Goal: Information Seeking & Learning: Learn about a topic

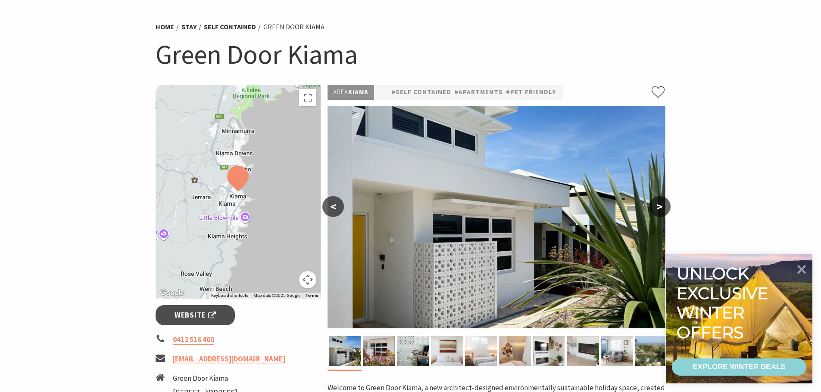
scroll to position [129, 0]
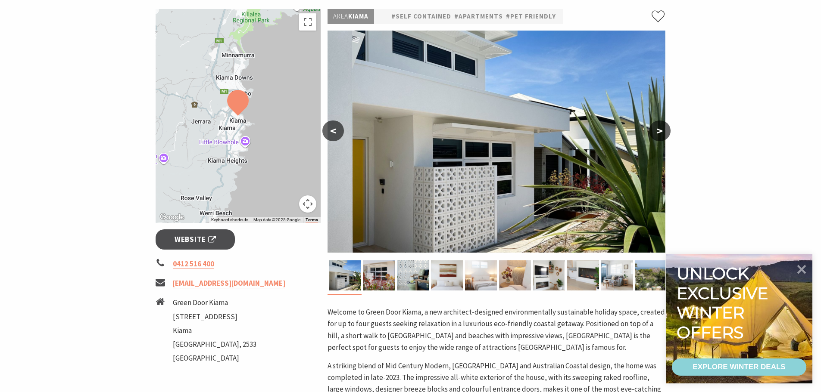
click at [662, 136] on button ">" at bounding box center [660, 131] width 22 height 21
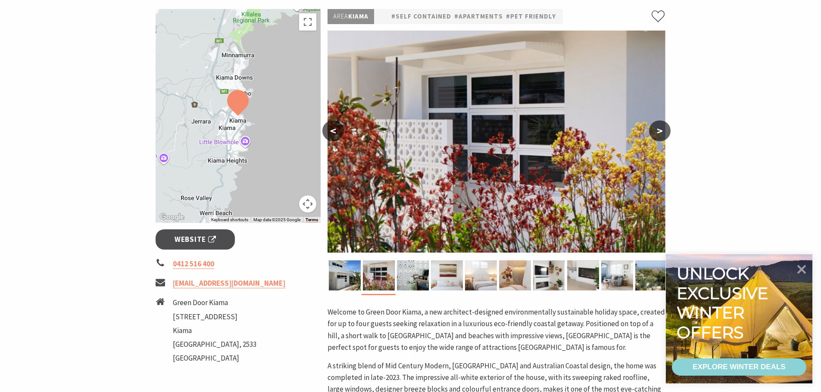
click at [662, 136] on button ">" at bounding box center [660, 131] width 22 height 21
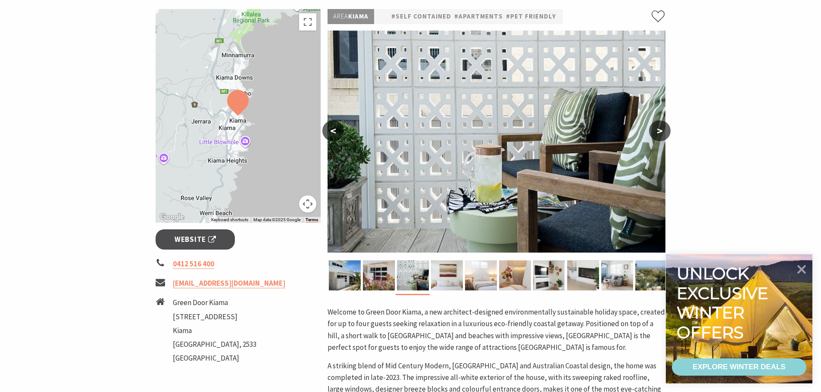
click at [662, 136] on button ">" at bounding box center [660, 131] width 22 height 21
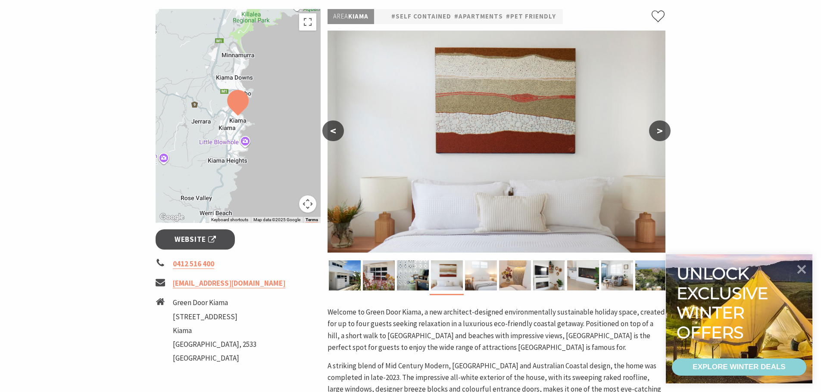
click at [662, 136] on button ">" at bounding box center [660, 131] width 22 height 21
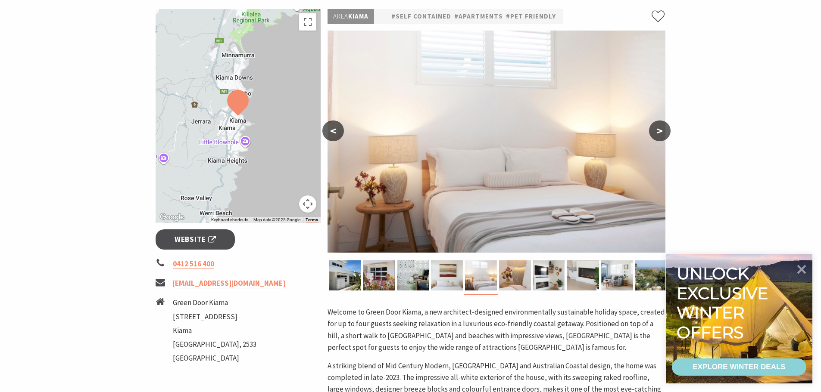
click at [662, 136] on button ">" at bounding box center [660, 131] width 22 height 21
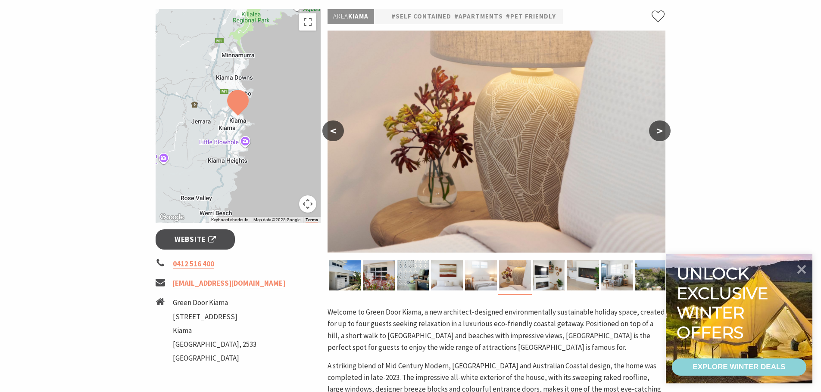
click at [662, 136] on button ">" at bounding box center [660, 131] width 22 height 21
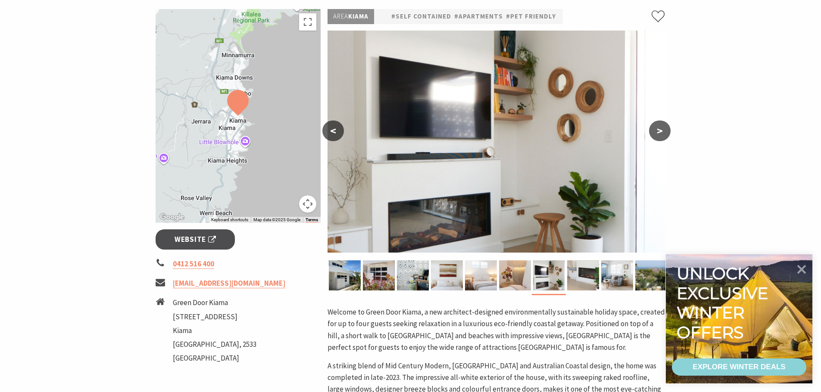
click at [662, 134] on button ">" at bounding box center [660, 131] width 22 height 21
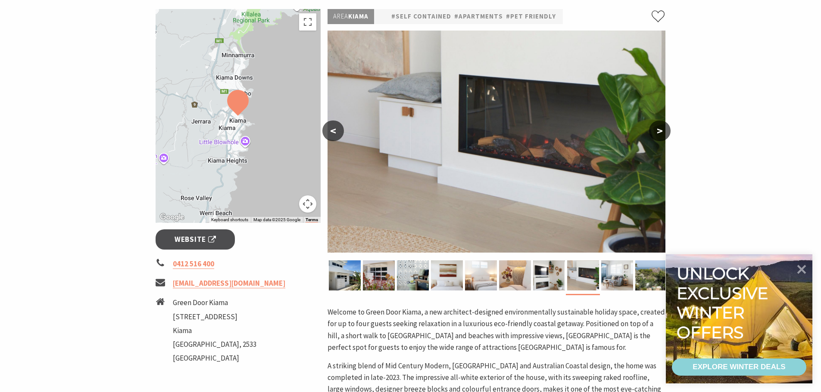
click at [662, 134] on button ">" at bounding box center [660, 131] width 22 height 21
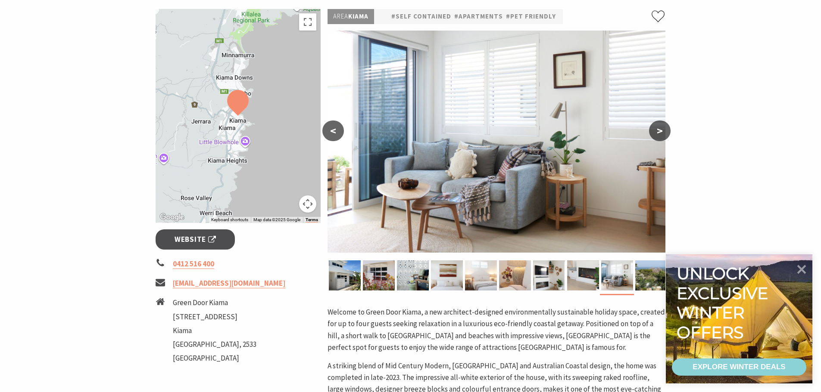
click at [662, 134] on button ">" at bounding box center [660, 131] width 22 height 21
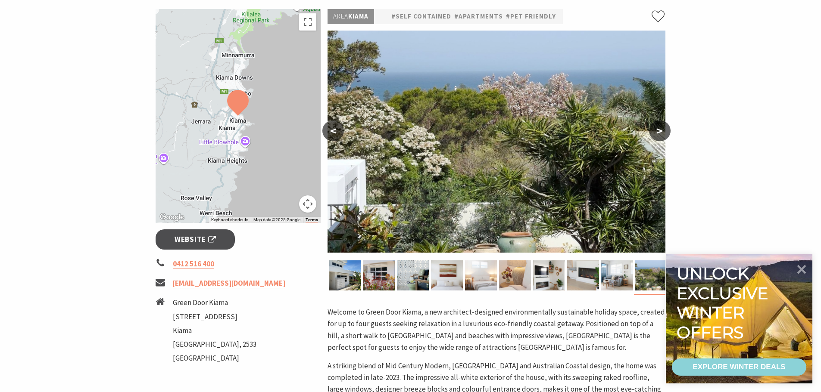
click at [662, 134] on button ">" at bounding box center [660, 131] width 22 height 21
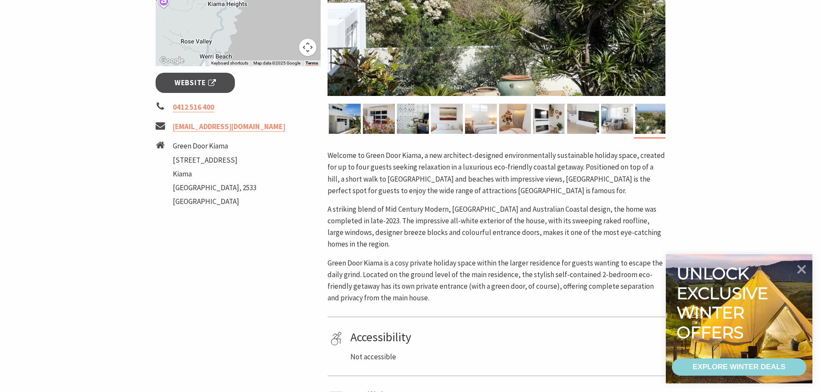
scroll to position [302, 0]
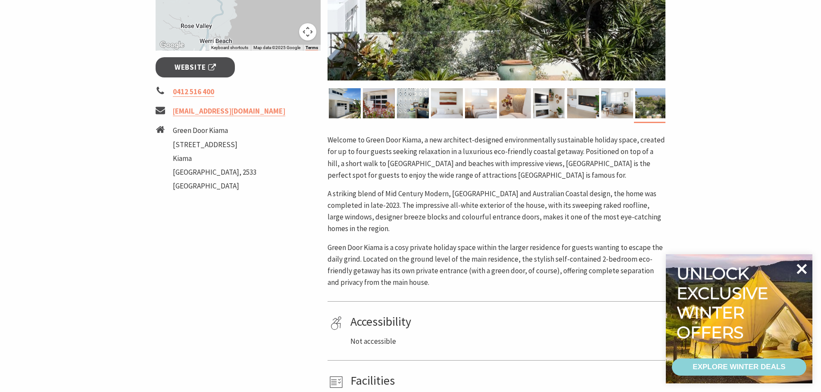
click at [797, 265] on icon at bounding box center [801, 269] width 21 height 21
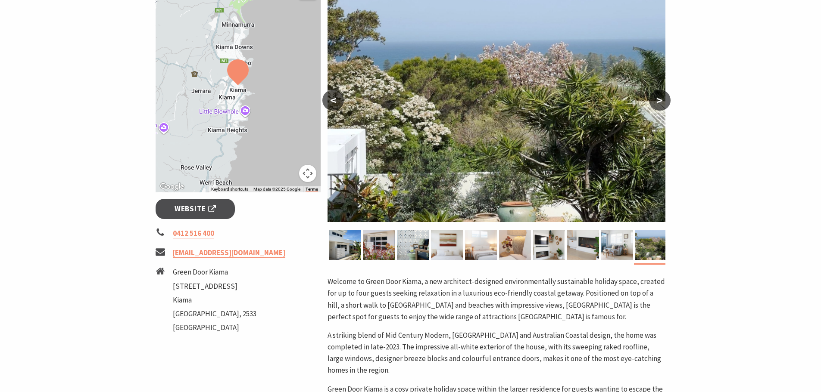
scroll to position [0, 0]
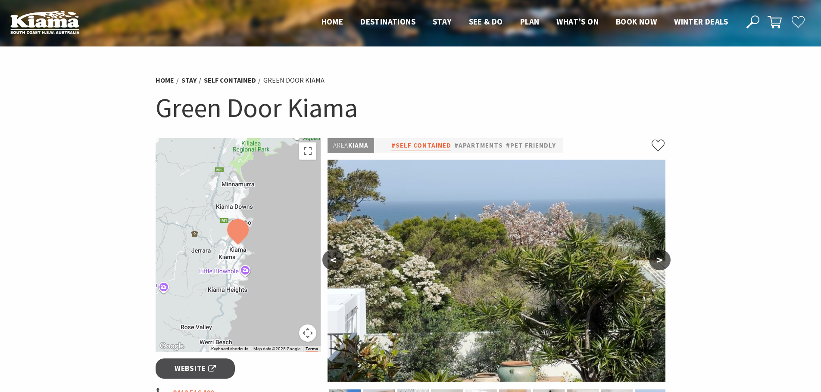
click at [423, 144] on link "#Self Contained" at bounding box center [421, 145] width 60 height 11
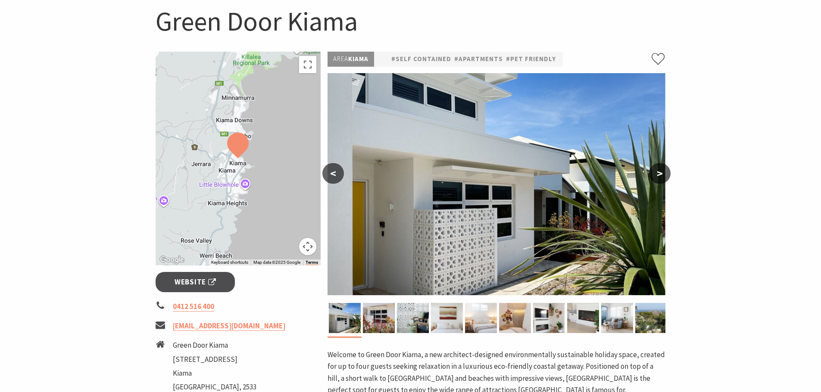
scroll to position [129, 0]
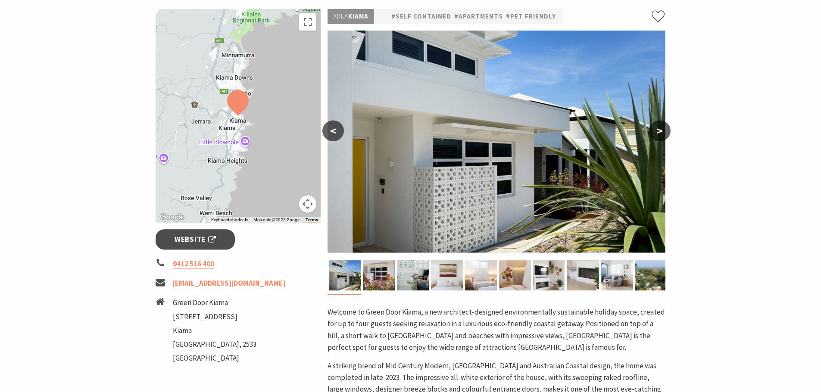
click at [658, 134] on button ">" at bounding box center [660, 131] width 22 height 21
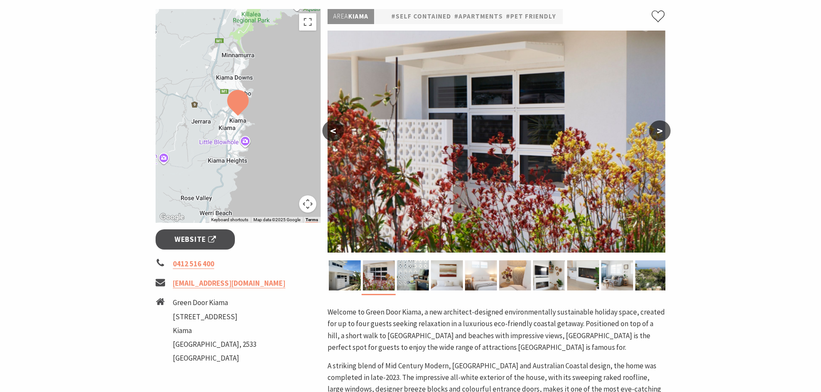
click at [658, 134] on button ">" at bounding box center [660, 131] width 22 height 21
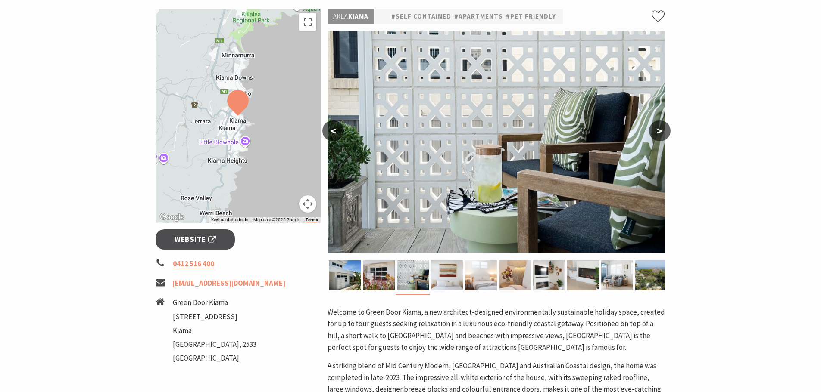
click at [658, 134] on button ">" at bounding box center [660, 131] width 22 height 21
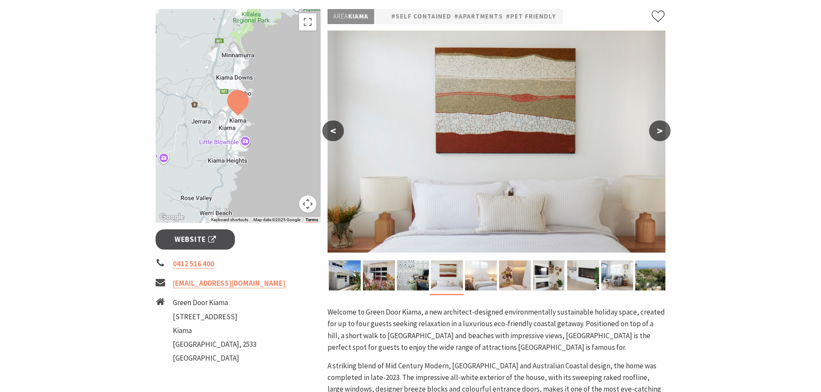
click at [658, 134] on button ">" at bounding box center [660, 131] width 22 height 21
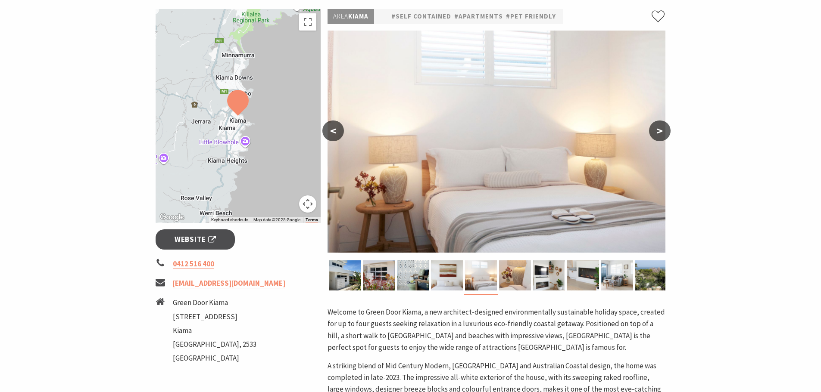
click at [658, 134] on button ">" at bounding box center [660, 131] width 22 height 21
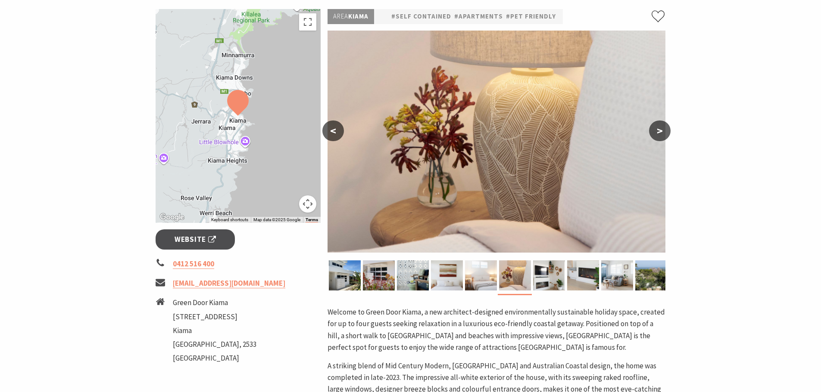
click at [658, 134] on button ">" at bounding box center [660, 131] width 22 height 21
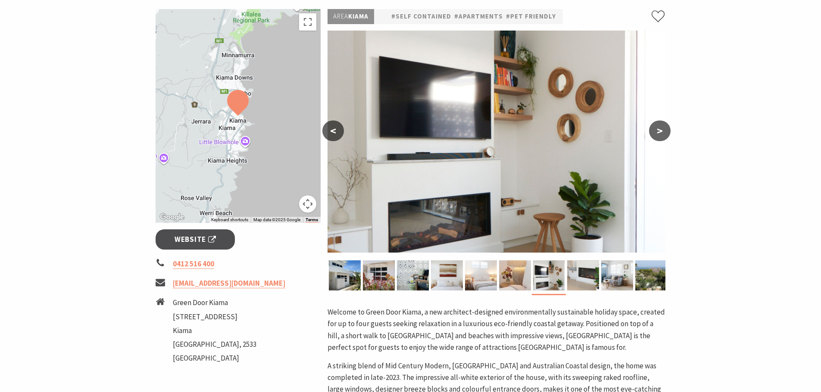
click at [658, 134] on button ">" at bounding box center [660, 131] width 22 height 21
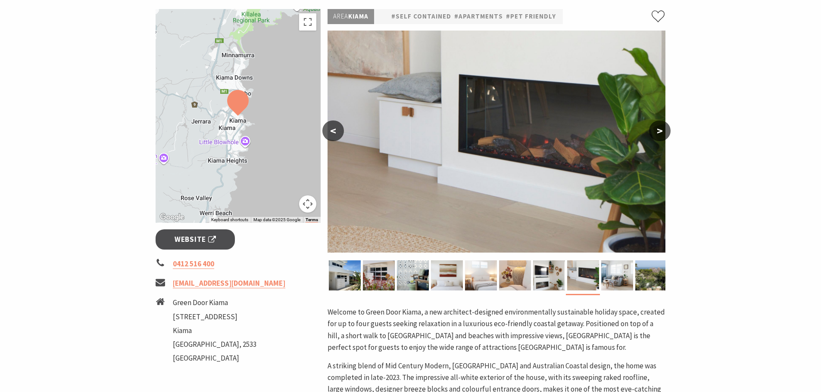
click at [658, 134] on button ">" at bounding box center [660, 131] width 22 height 21
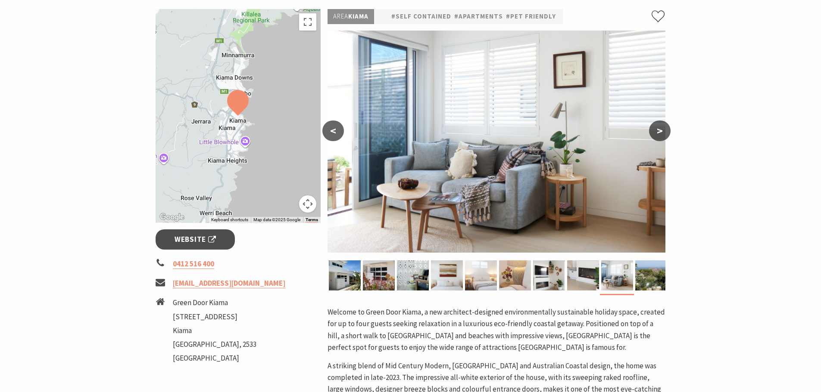
click at [658, 134] on button ">" at bounding box center [660, 131] width 22 height 21
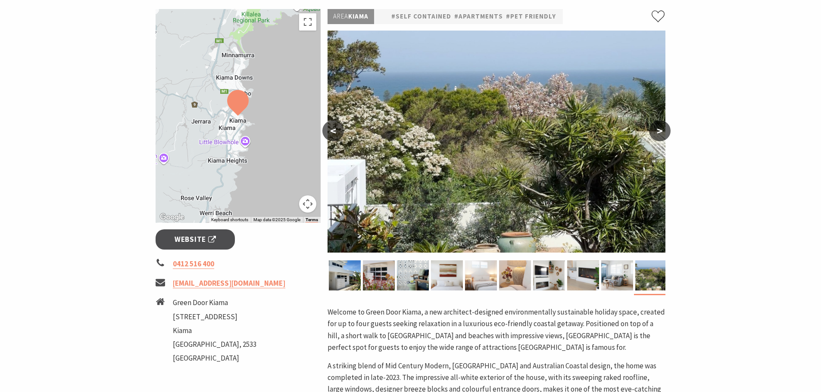
click at [658, 134] on button ">" at bounding box center [660, 131] width 22 height 21
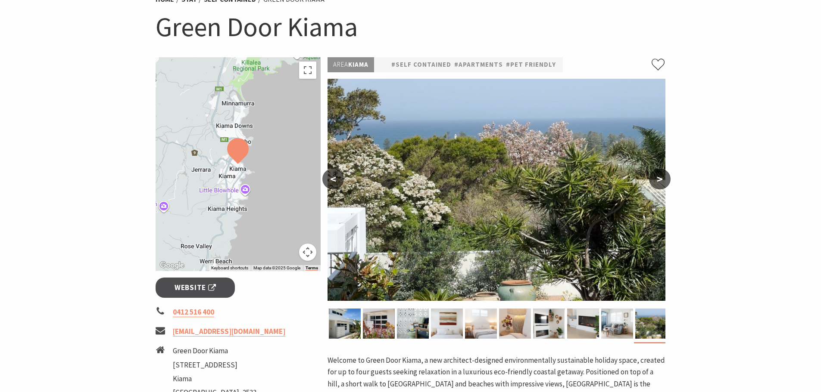
scroll to position [86, 0]
